Goal: Find specific page/section: Find specific page/section

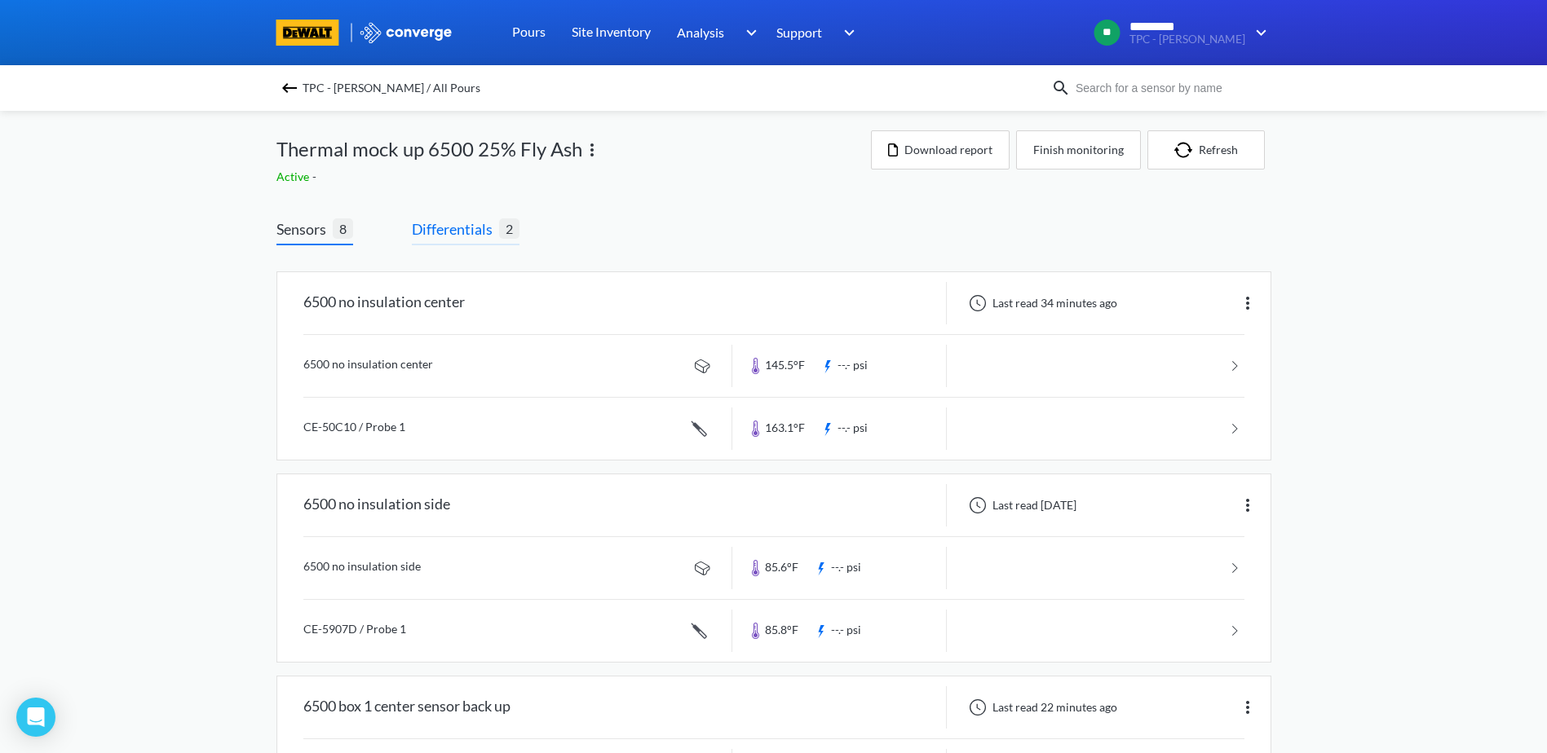
click at [479, 227] on span "Differentials" at bounding box center [455, 229] width 87 height 23
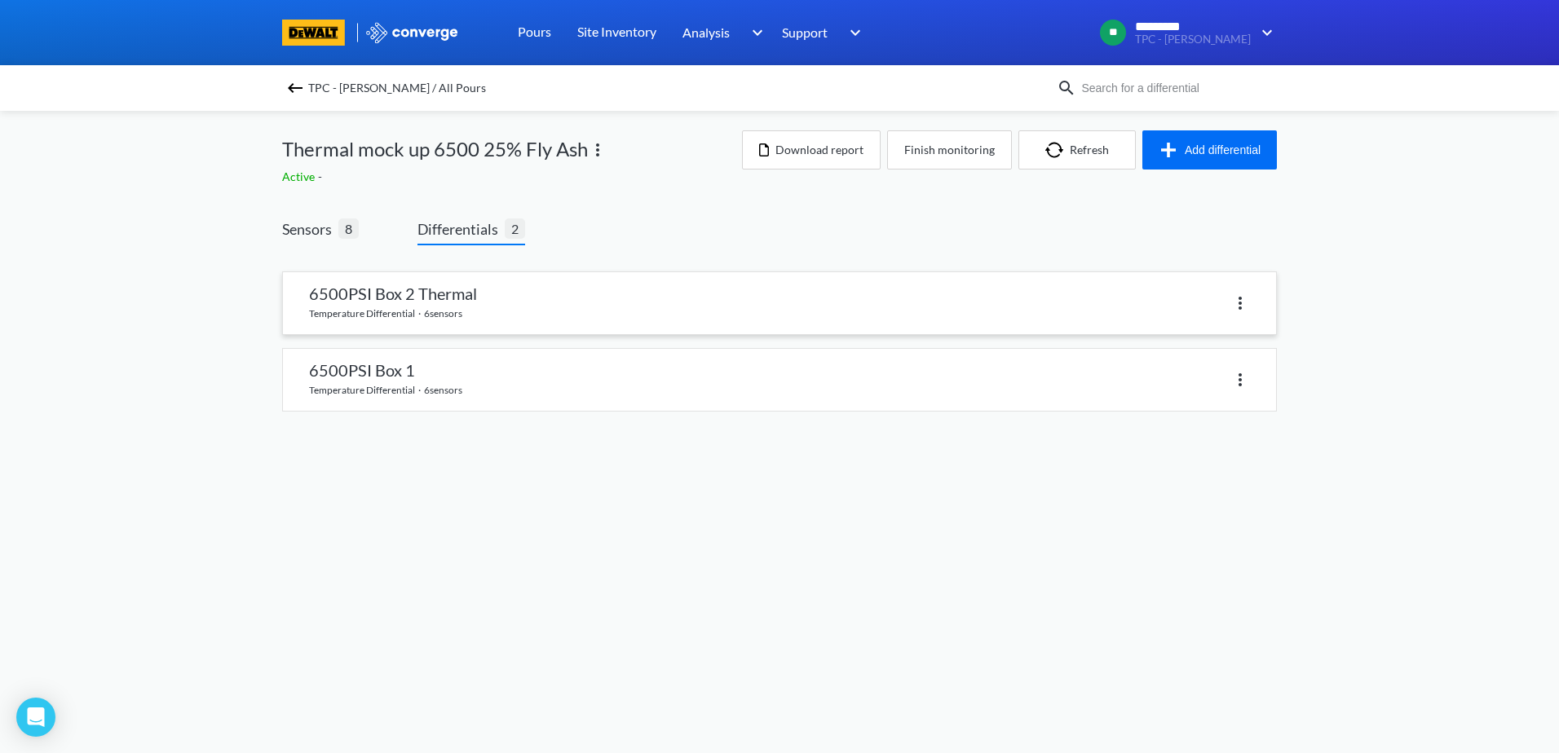
click at [452, 298] on link at bounding box center [779, 303] width 993 height 62
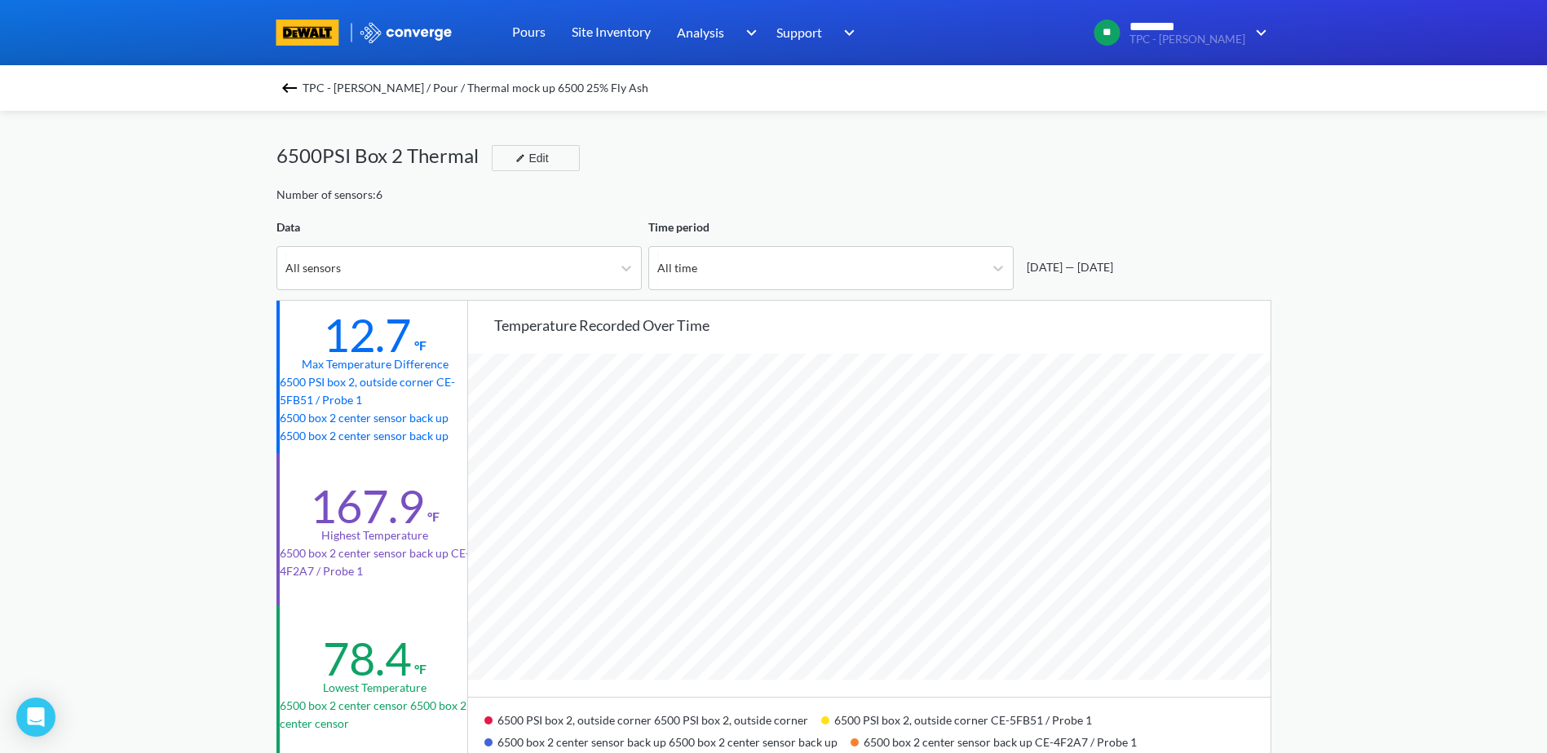
click at [297, 87] on img at bounding box center [290, 88] width 20 height 20
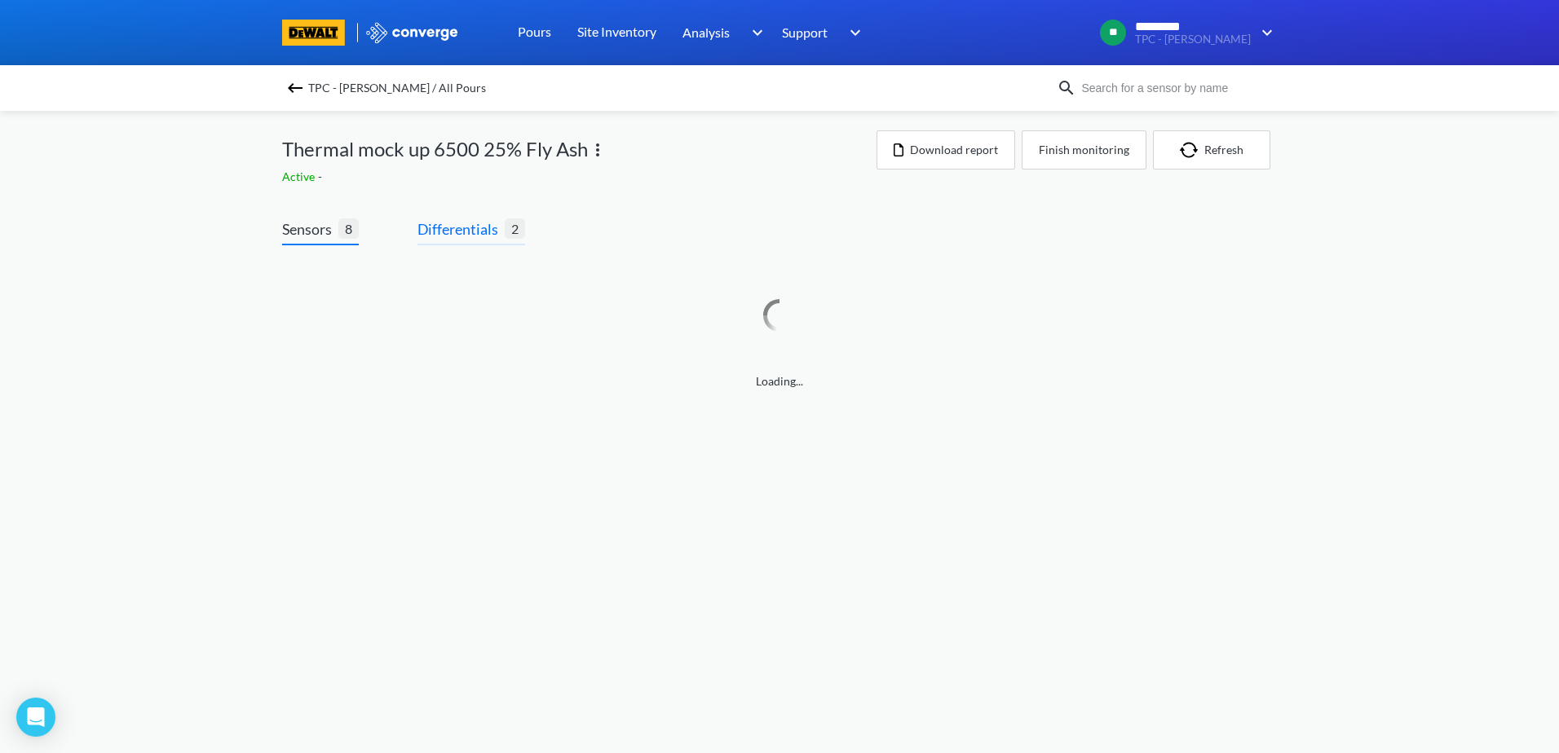
click at [435, 234] on span "Differentials" at bounding box center [460, 229] width 87 height 23
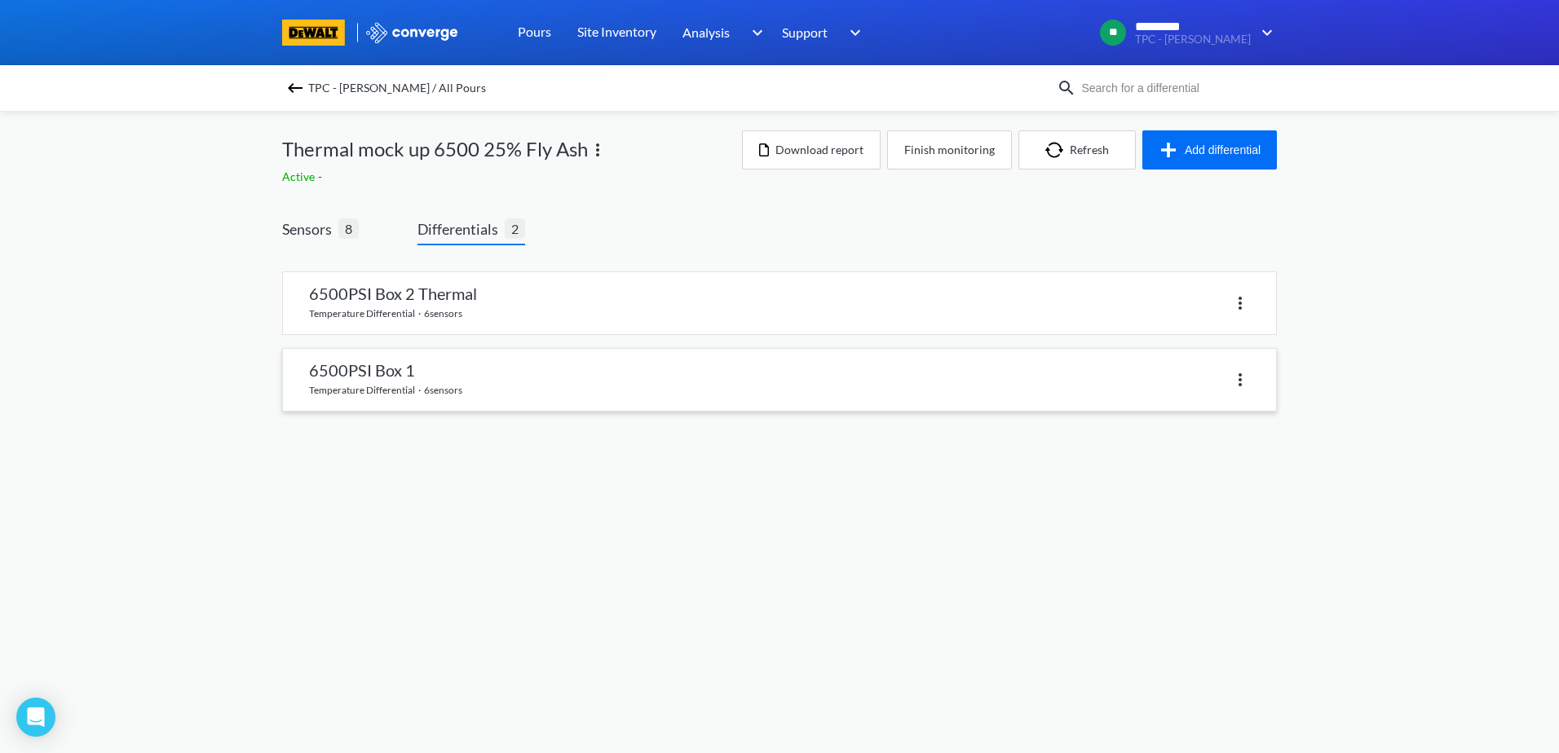
click at [417, 375] on link at bounding box center [779, 380] width 993 height 62
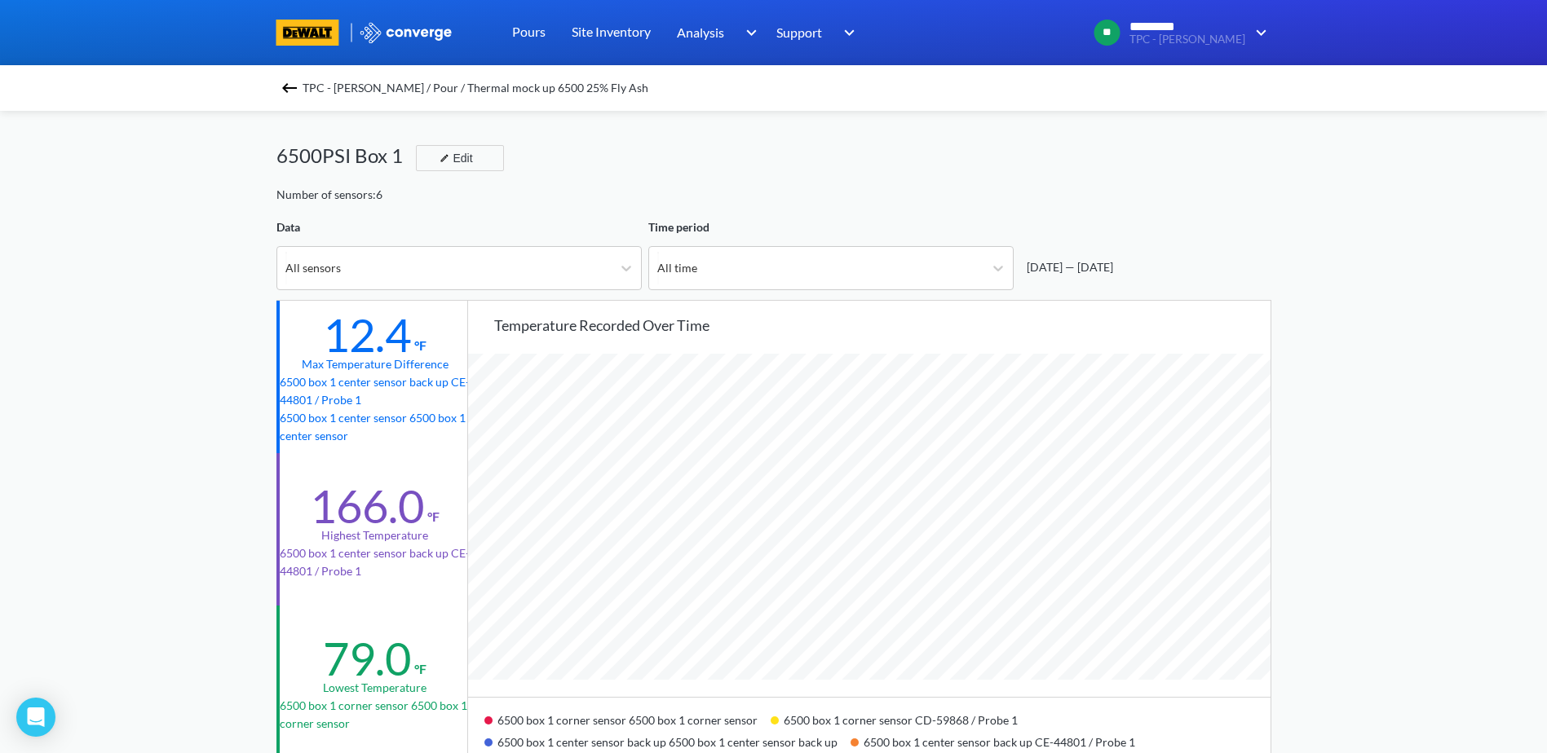
scroll to position [1366, 1547]
